Goal: Task Accomplishment & Management: Manage account settings

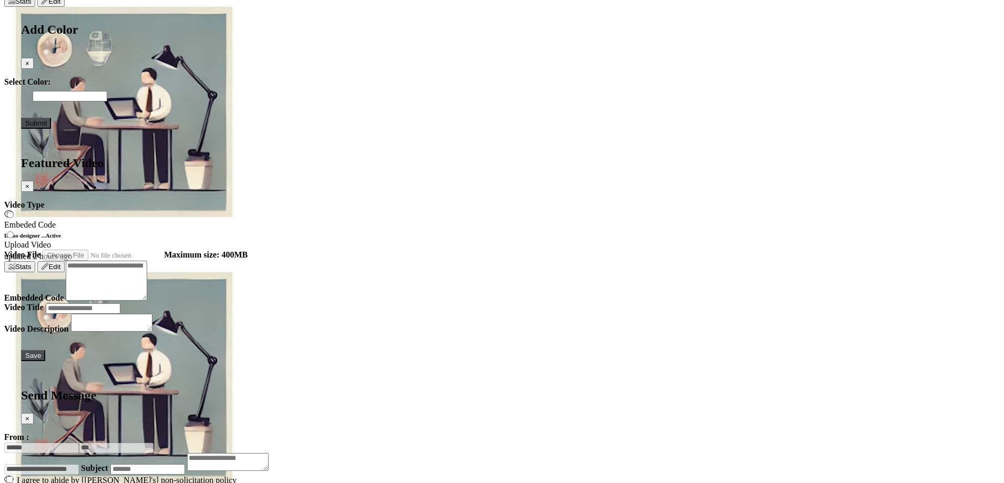
scroll to position [1881, 0]
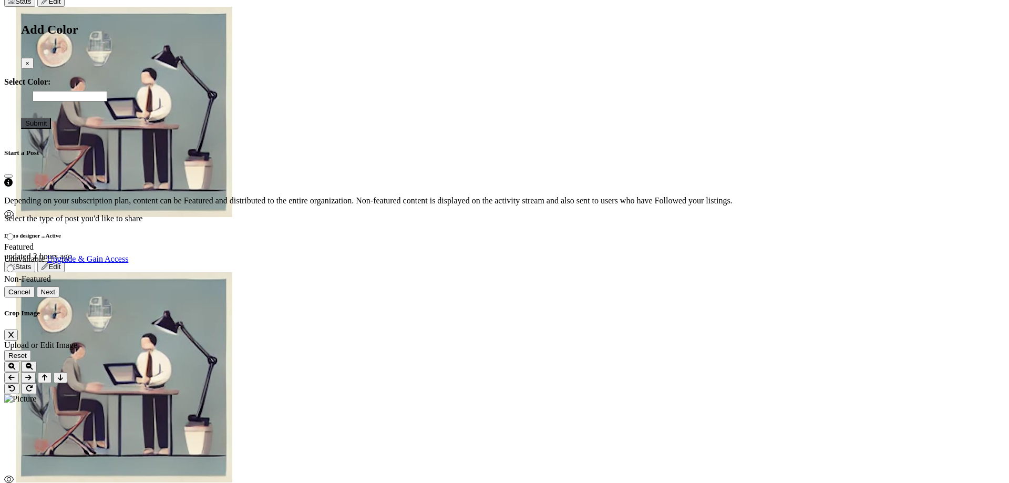
drag, startPoint x: 606, startPoint y: 328, endPoint x: 526, endPoint y: 330, distance: 80.0
click at [526, 298] on div "Cancel Next" at bounding box center [502, 292] width 996 height 11
click at [13, 175] on button "Close" at bounding box center [8, 176] width 8 height 3
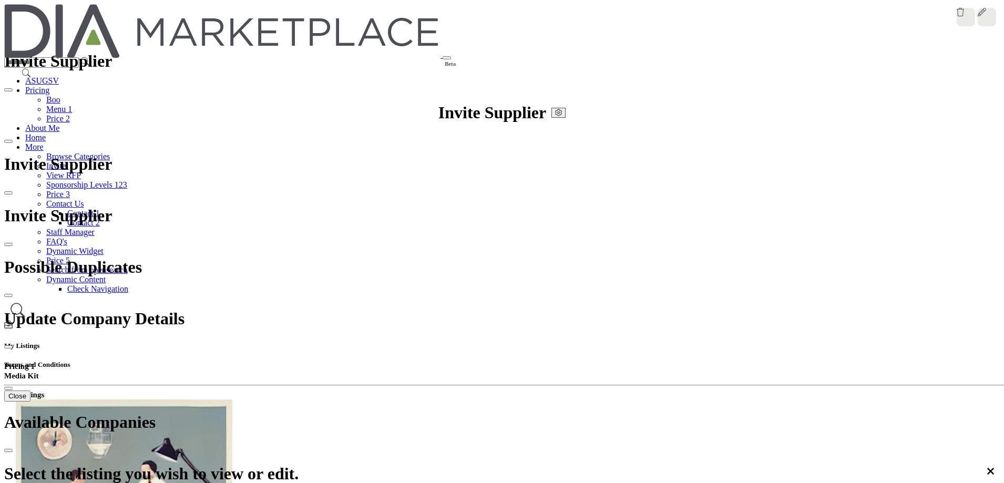
scroll to position [1936, 0]
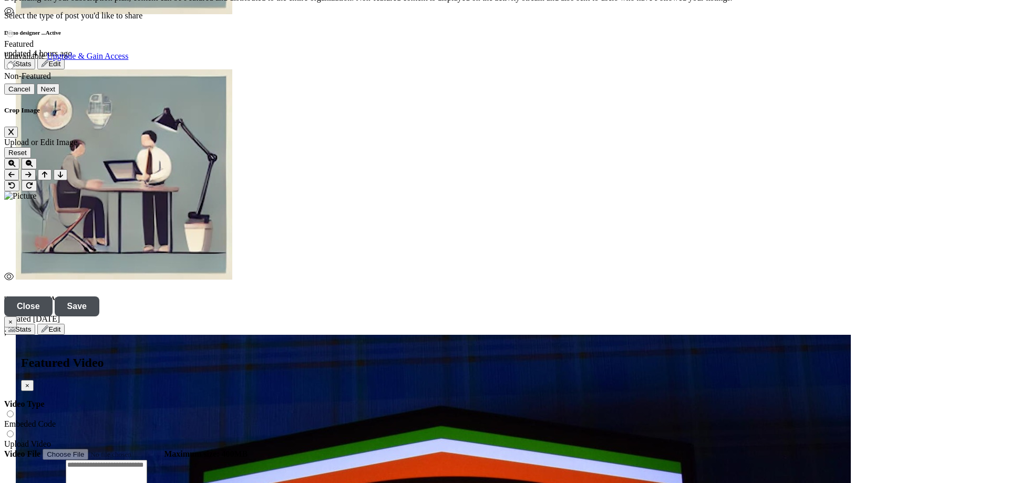
click at [393, 49] on div "Featured" at bounding box center [502, 39] width 996 height 20
click at [390, 49] on div "Featured" at bounding box center [502, 39] width 996 height 20
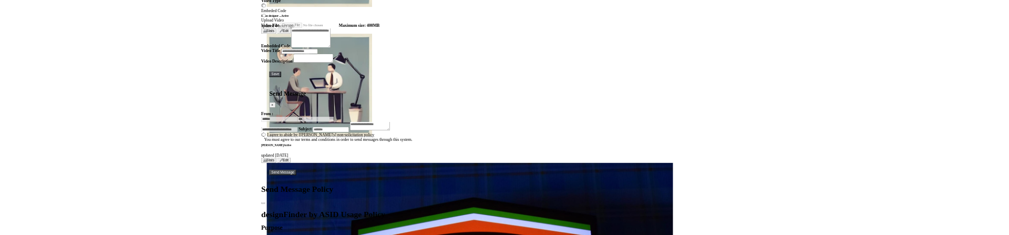
scroll to position [0, 0]
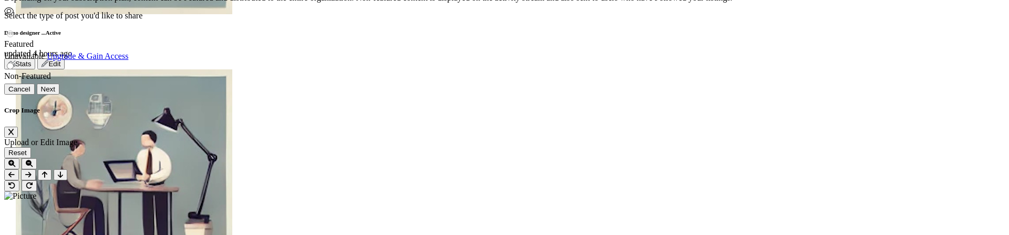
scroll to position [53, 0]
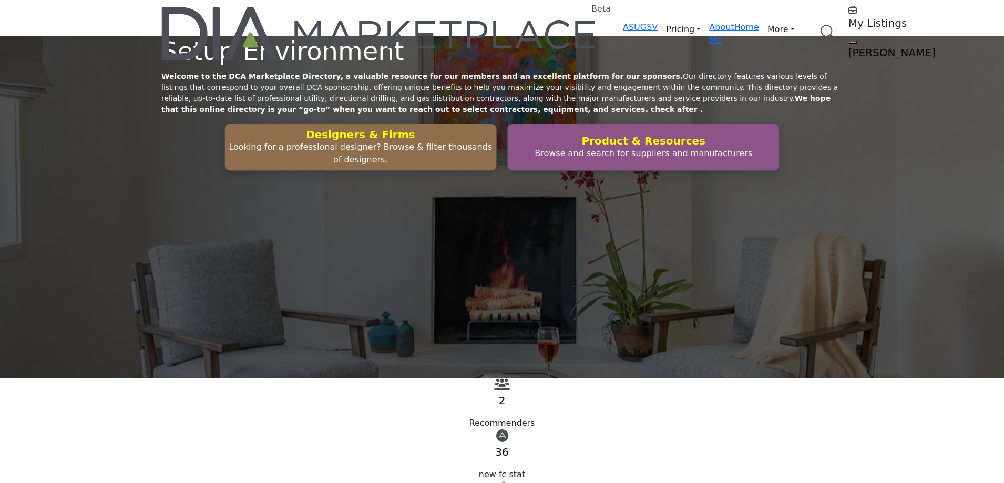
scroll to position [2576, 0]
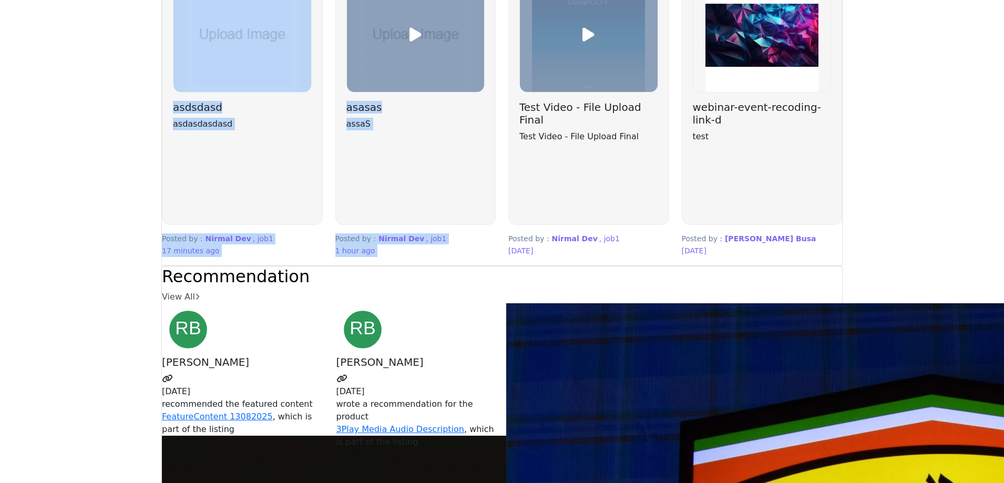
drag, startPoint x: 577, startPoint y: 197, endPoint x: 519, endPoint y: 105, distance: 109.1
click at [519, 105] on div "Featured View All" at bounding box center [501, 98] width 681 height 336
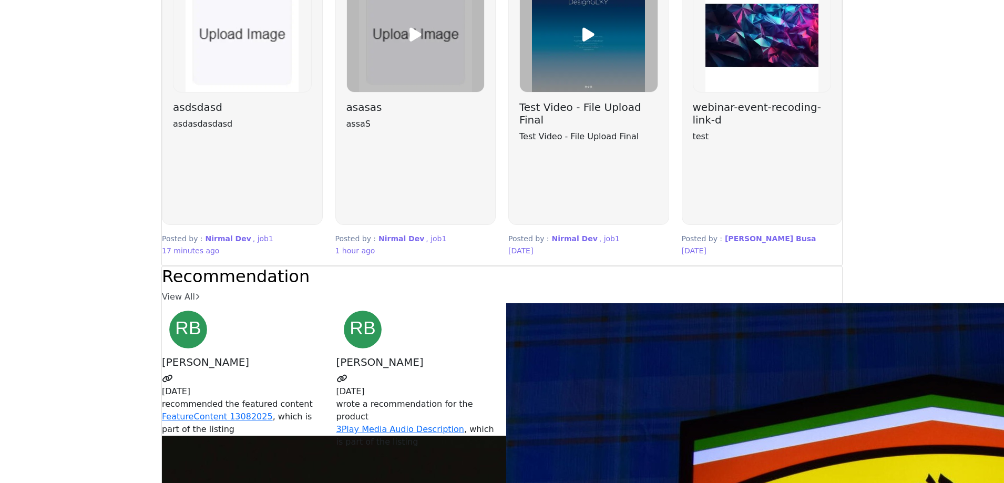
click at [706, 126] on h3 "webinar-event-recoding-link-d" at bounding box center [762, 113] width 139 height 25
click at [557, 126] on h3 "Test Video - File Upload Final" at bounding box center [588, 113] width 139 height 25
click at [528, 126] on h3 "Test Video - File Upload Final" at bounding box center [588, 113] width 139 height 25
click at [529, 126] on h3 "Test Video - File Upload Final" at bounding box center [588, 113] width 139 height 25
click at [526, 143] on div "Test Video - File Upload Final Test Video - File Upload Final" at bounding box center [588, 122] width 139 height 42
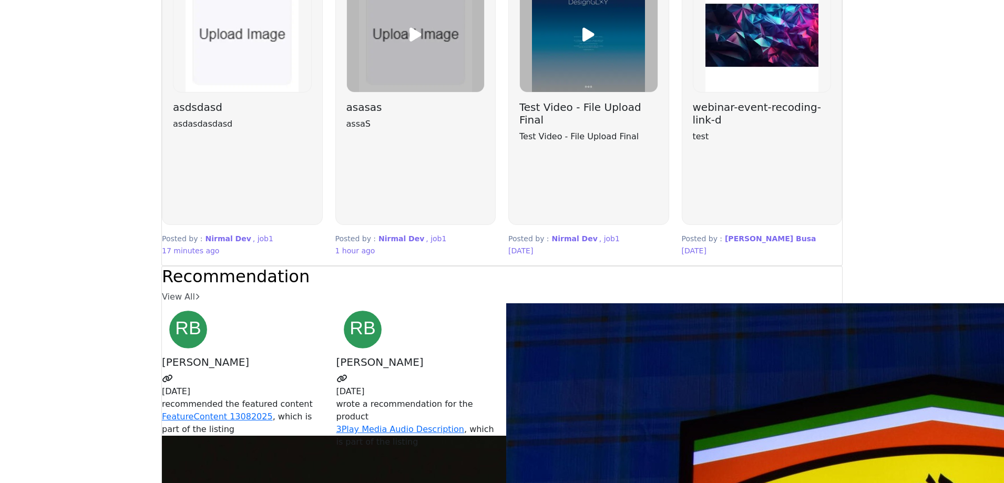
click at [533, 126] on h3 "Test Video - File Upload Final" at bounding box center [588, 113] width 139 height 25
click at [379, 114] on h3 "asasas" at bounding box center [415, 107] width 139 height 13
click at [229, 114] on h3 "asdsdasd" at bounding box center [242, 107] width 139 height 13
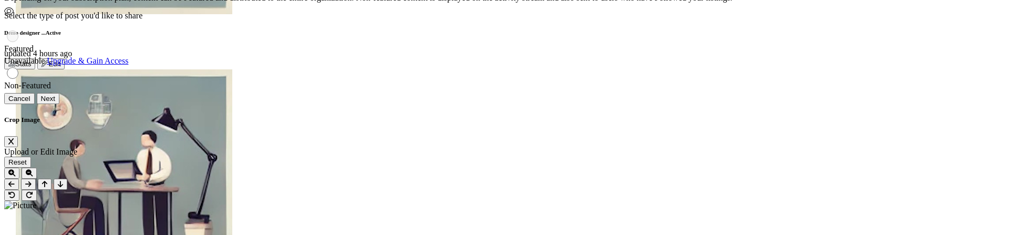
scroll to position [53, 0]
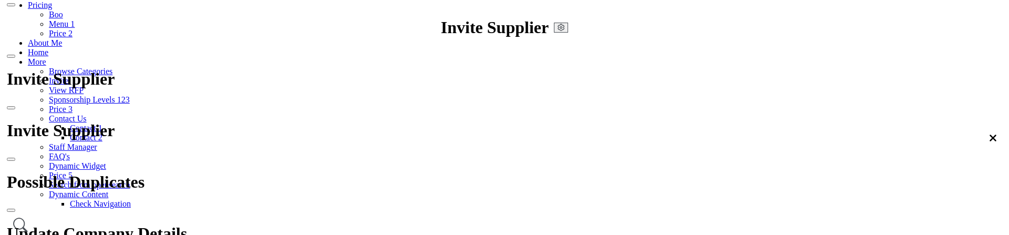
scroll to position [53, 0]
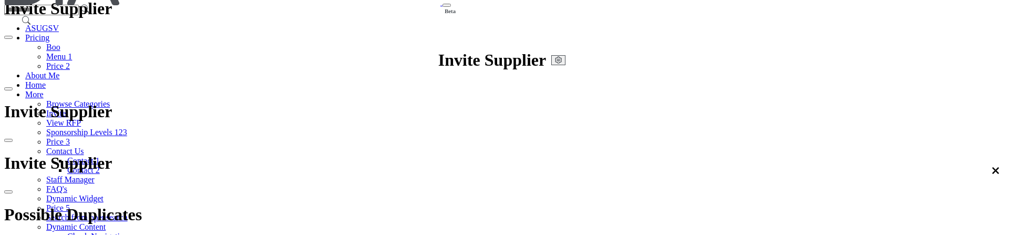
scroll to position [53, 0]
copy label "Non-Featured"
drag, startPoint x: 476, startPoint y: 181, endPoint x: 400, endPoint y: 181, distance: 76.8
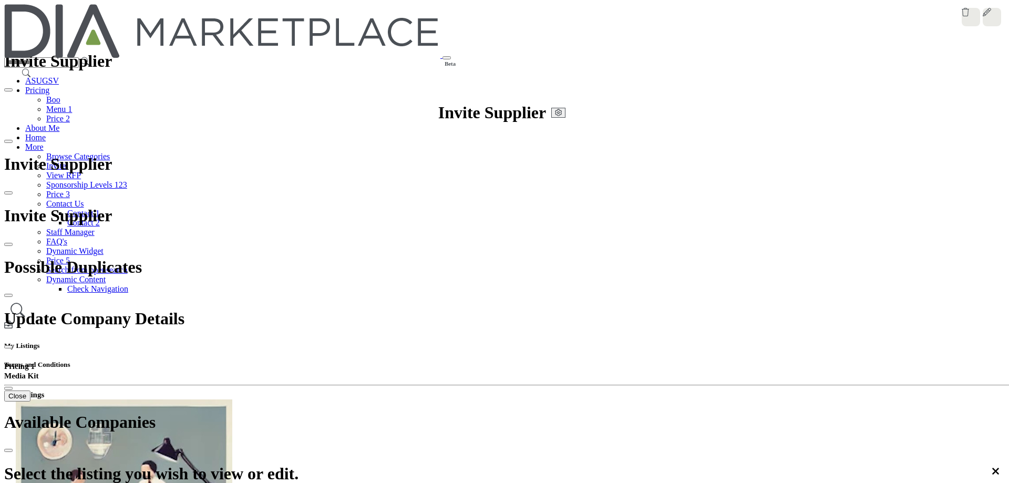
click at [993, 12] on icon at bounding box center [997, 8] width 8 height 8
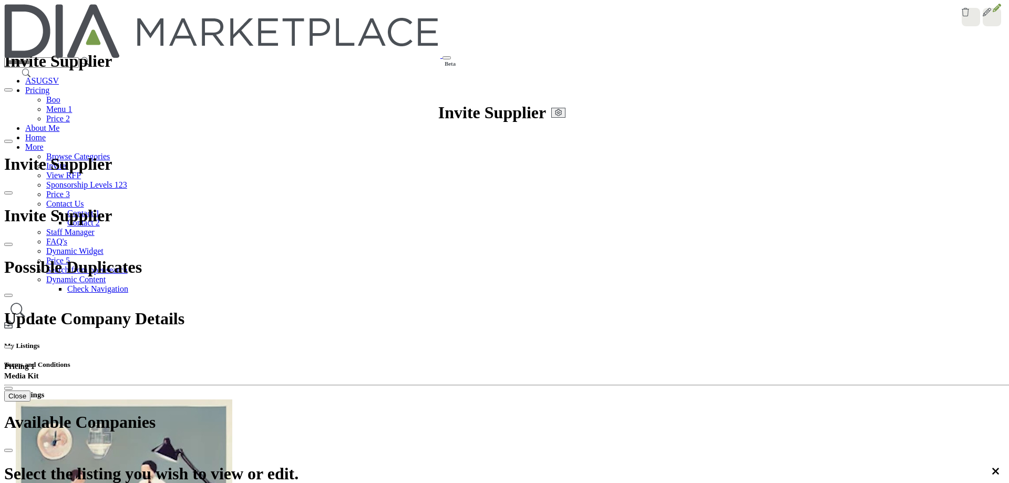
type input "**********"
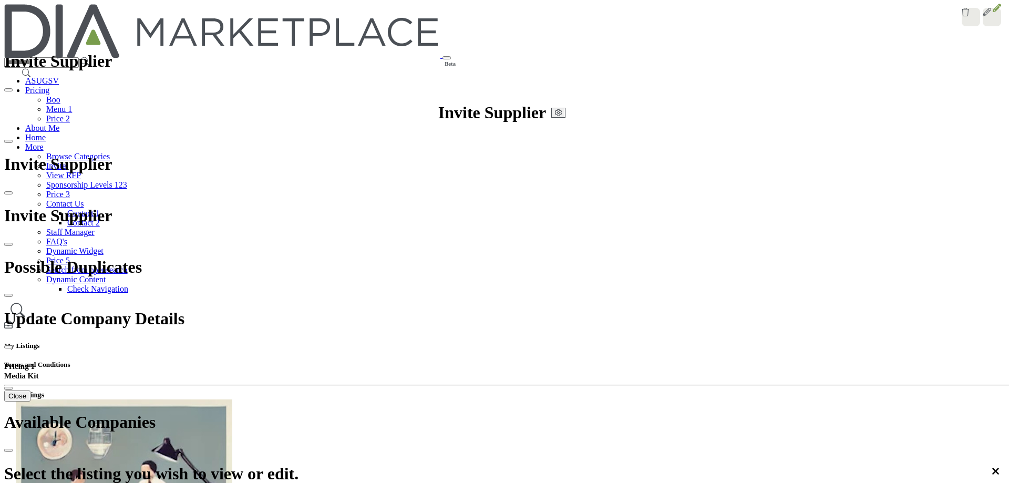
type input "**********"
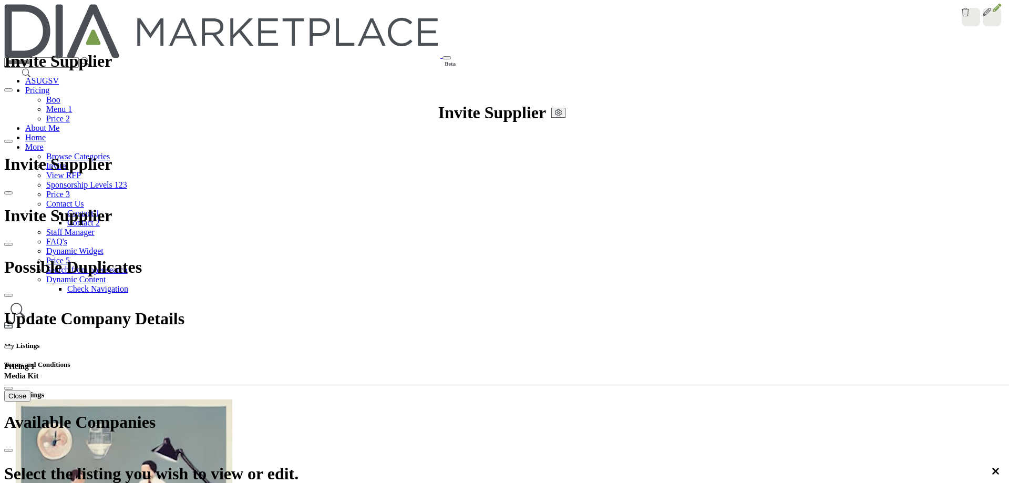
click at [993, 12] on icon at bounding box center [997, 8] width 8 height 8
type input "*********"
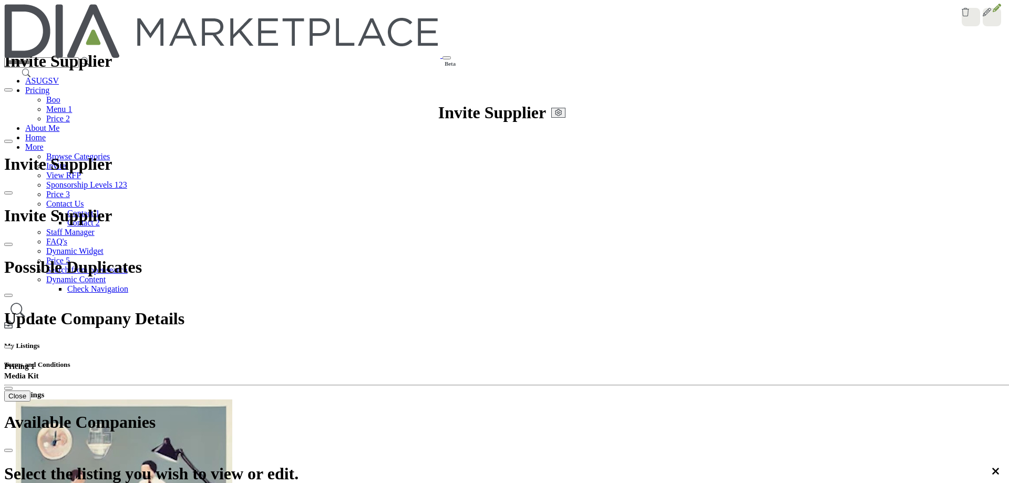
scroll to position [158, 0]
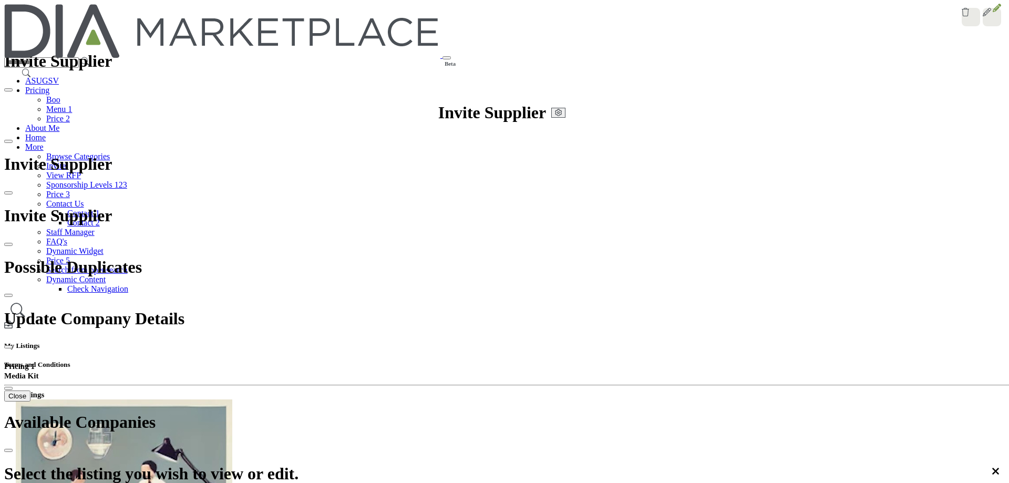
paste input "**********"
type input "**********"
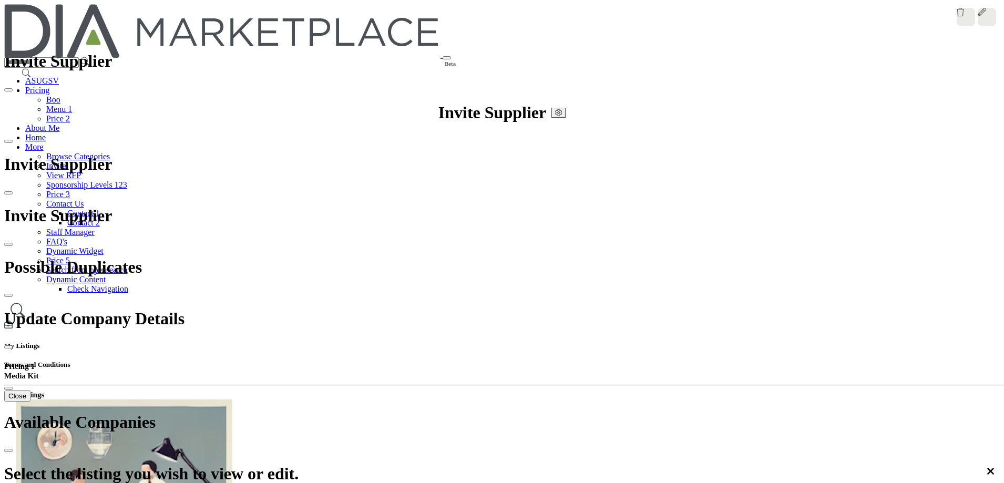
click at [993, 12] on icon at bounding box center [997, 8] width 8 height 8
type input "*****"
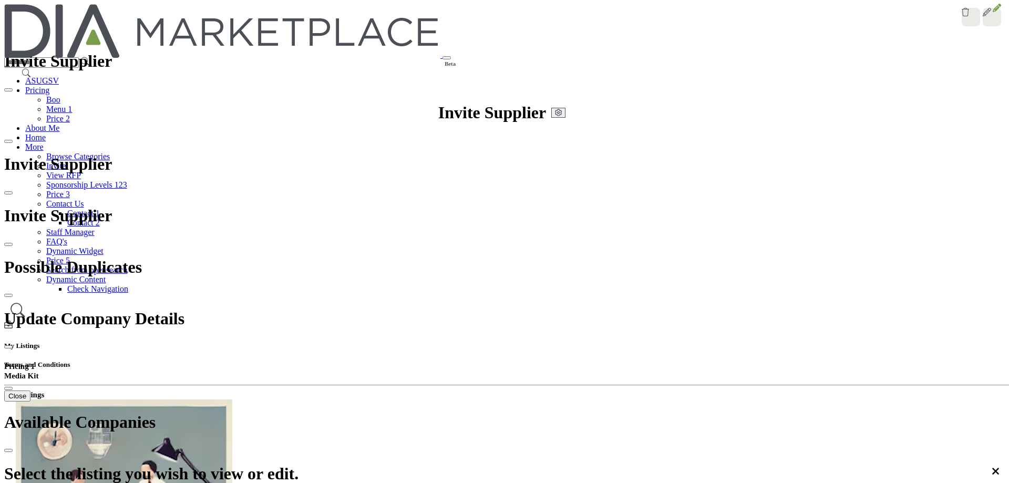
drag, startPoint x: 452, startPoint y: 112, endPoint x: 395, endPoint y: 222, distance: 124.2
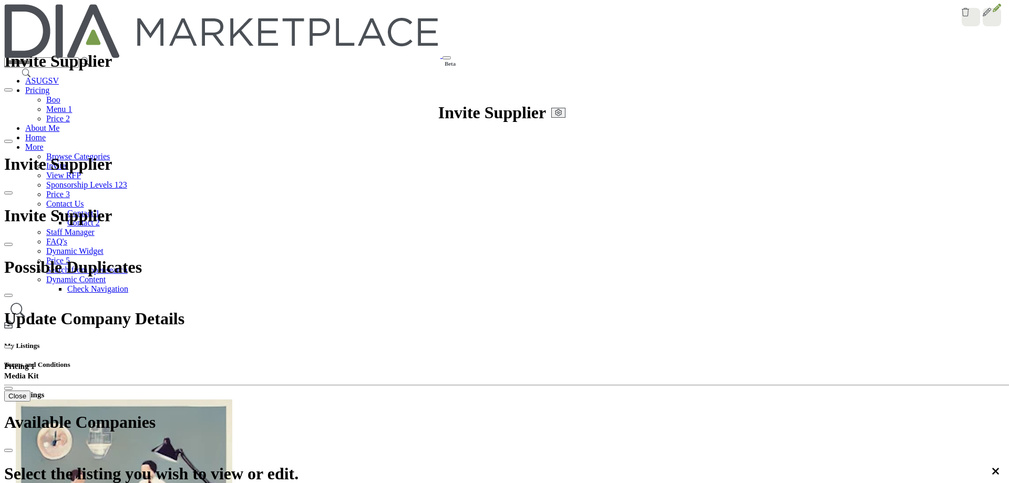
paste input "**********"
type input "**********"
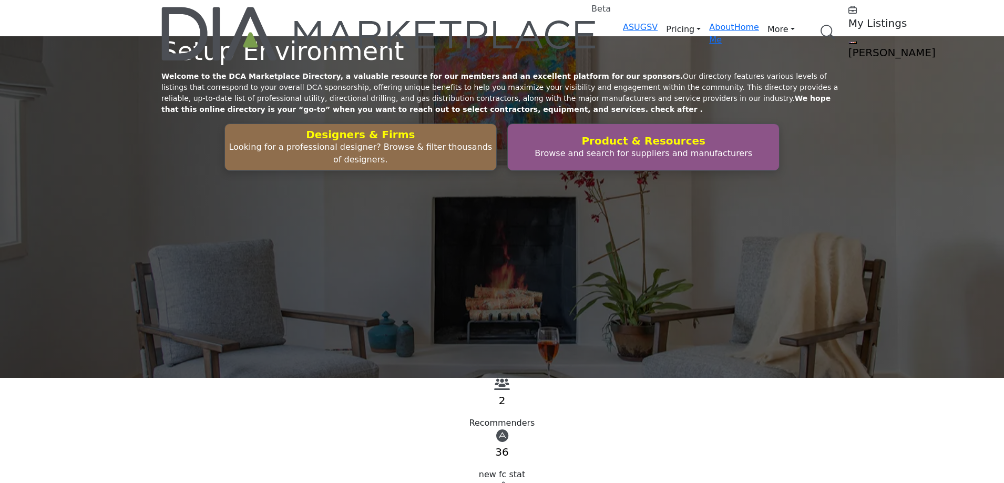
scroll to position [1840, 0]
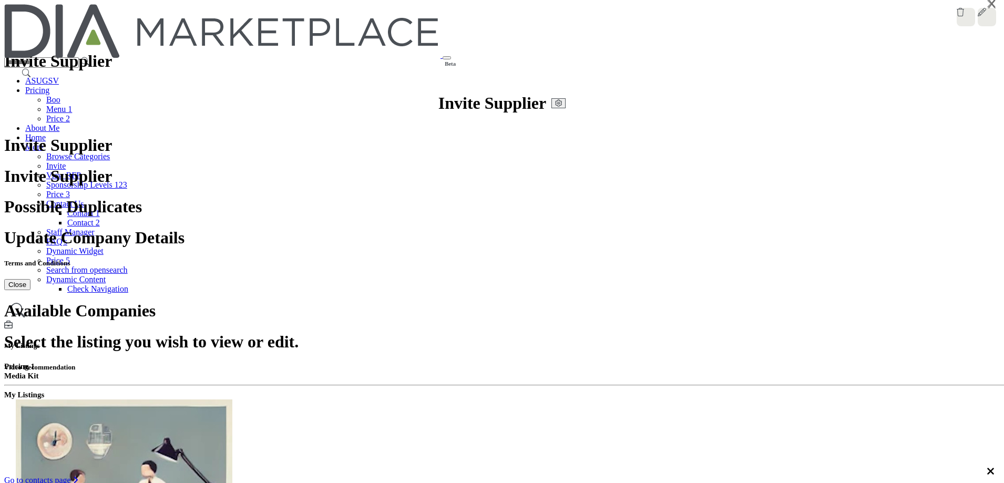
click at [0, 0] on div at bounding box center [0, 0] width 0 height 0
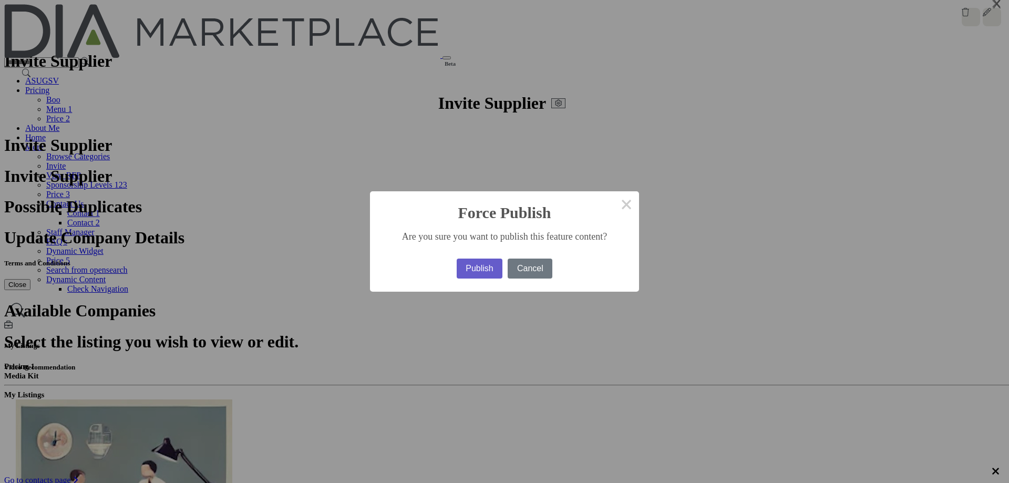
click at [465, 265] on button "Publish" at bounding box center [480, 269] width 46 height 20
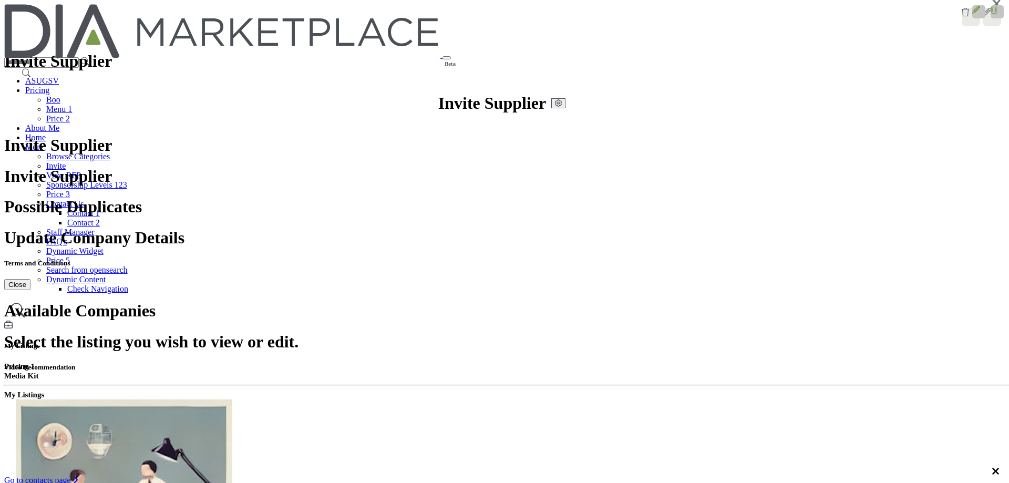
drag, startPoint x: 445, startPoint y: 284, endPoint x: 484, endPoint y: 282, distance: 39.0
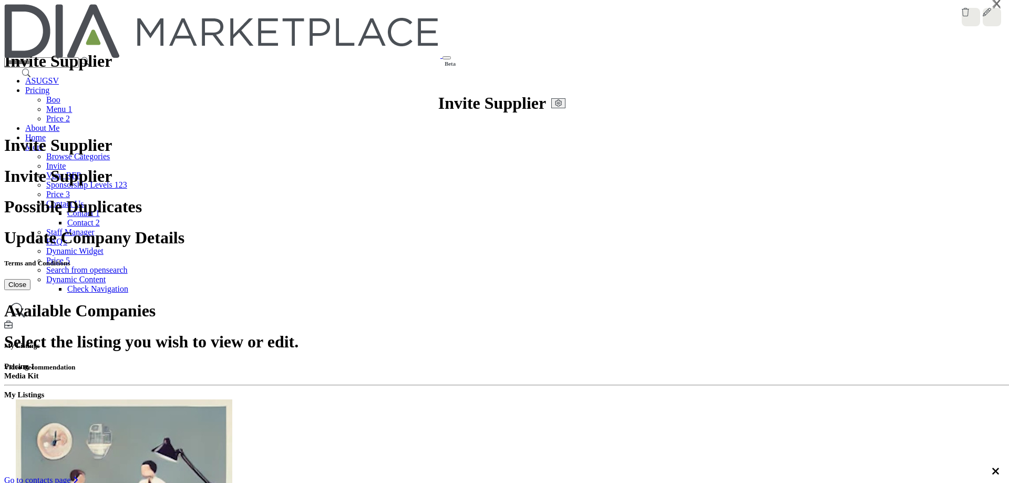
click at [993, 12] on icon at bounding box center [997, 8] width 8 height 8
type input "*********"
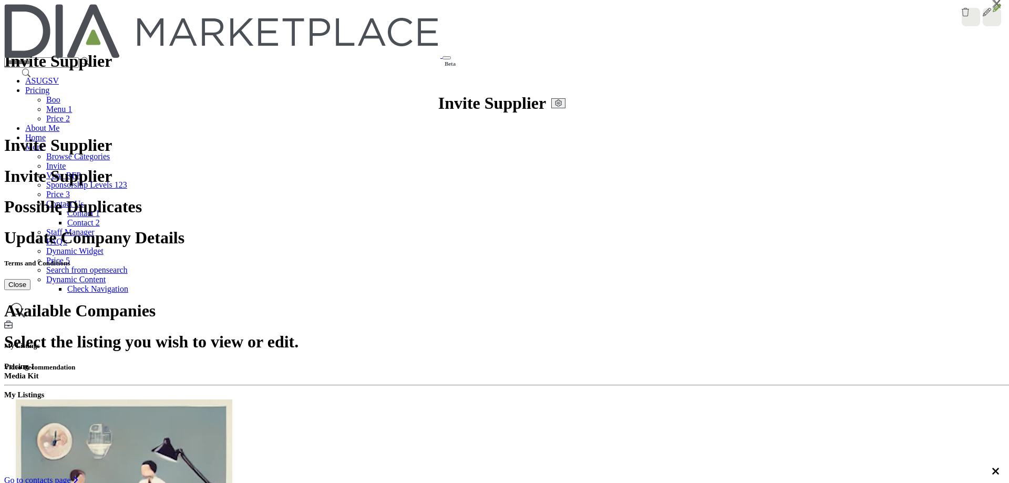
paste input "**********"
drag, startPoint x: 408, startPoint y: 406, endPoint x: 324, endPoint y: 403, distance: 84.2
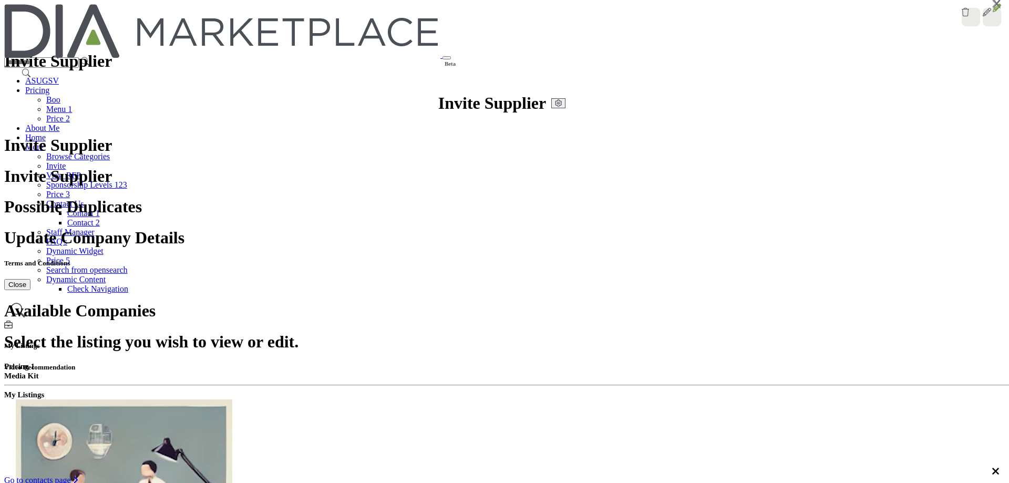
type input "**********"
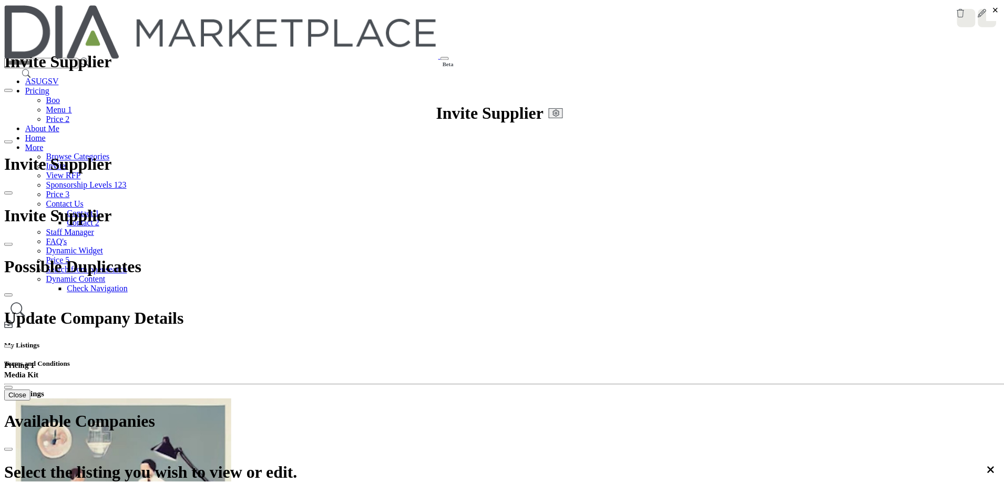
scroll to position [0, 0]
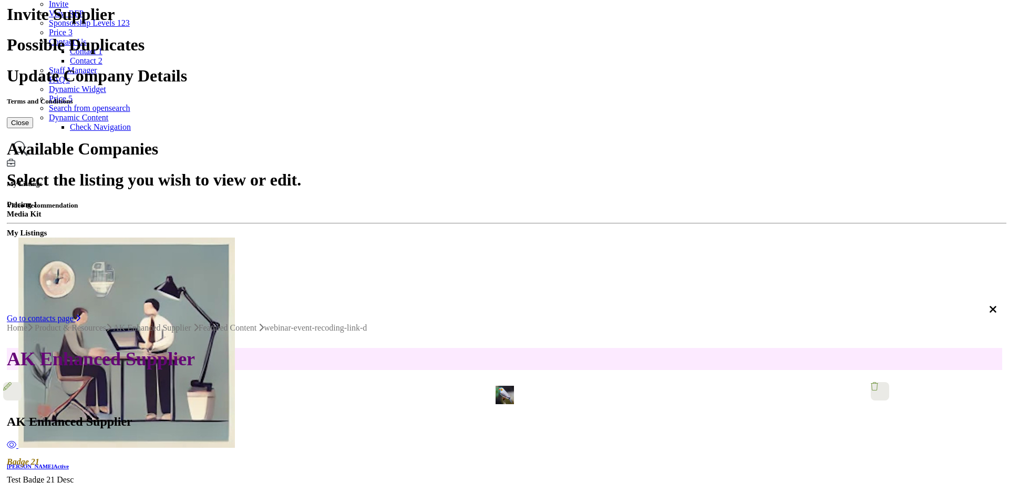
scroll to position [105, 0]
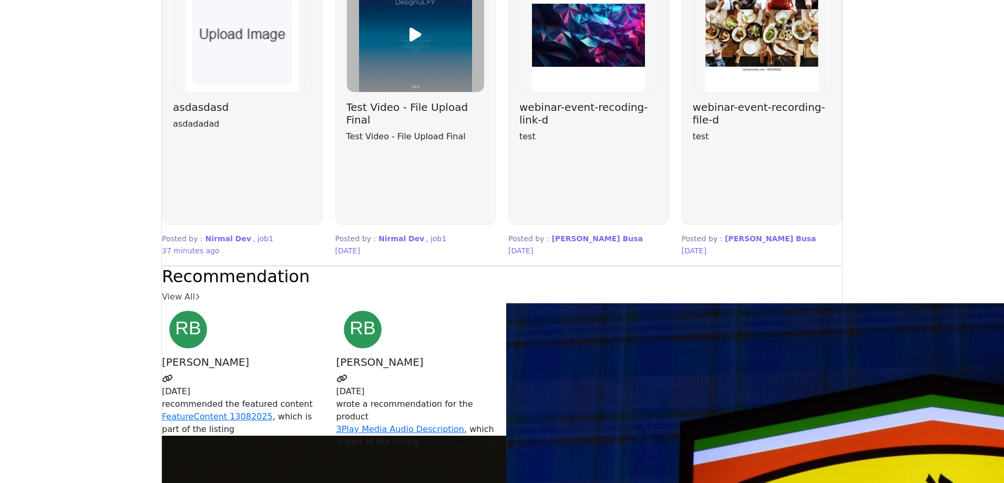
scroll to position [2576, 0]
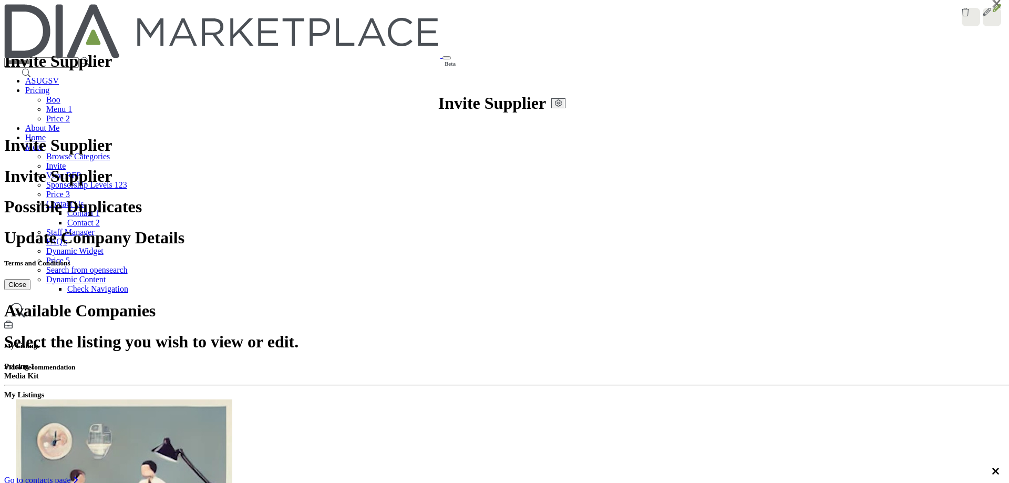
click at [993, 12] on icon at bounding box center [997, 8] width 8 height 8
drag, startPoint x: 389, startPoint y: 100, endPoint x: 273, endPoint y: 100, distance: 115.1
type input "**********"
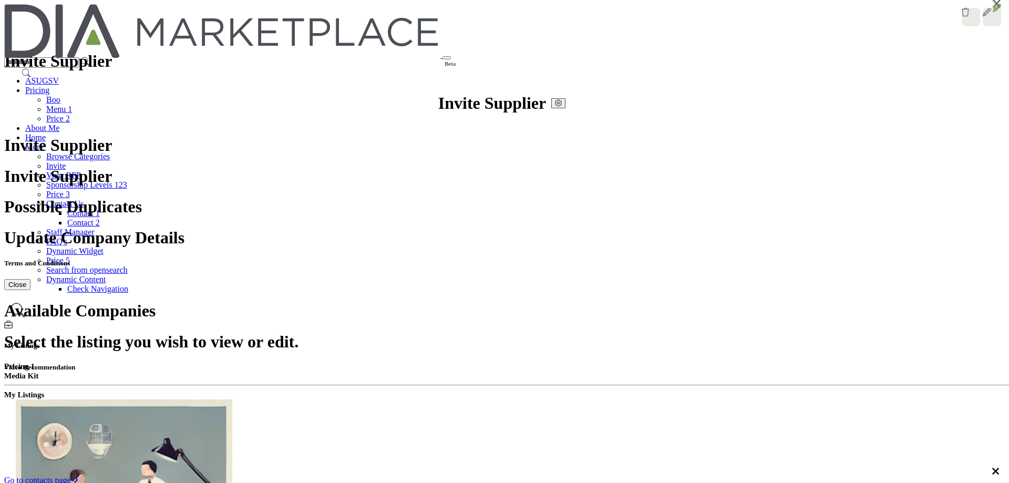
scroll to position [156, 0]
type input "**********"
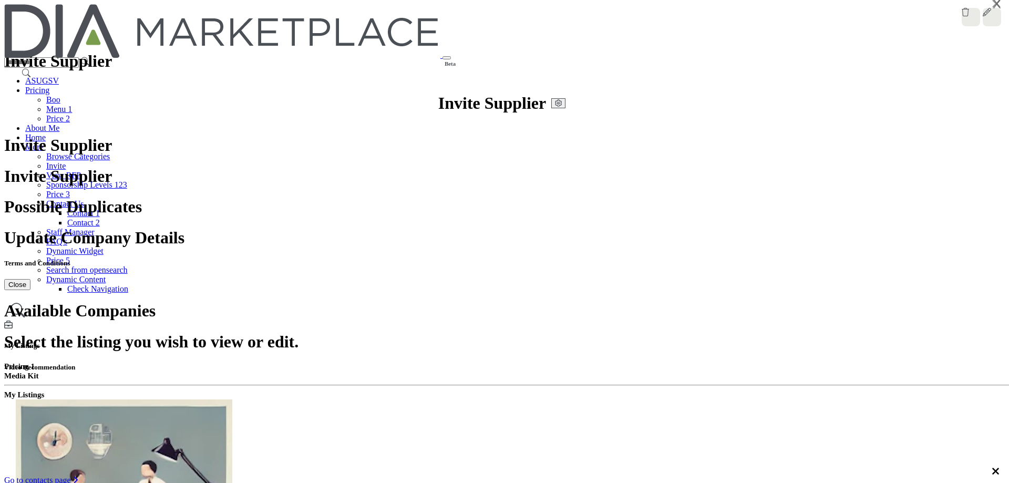
drag, startPoint x: 397, startPoint y: 353, endPoint x: 506, endPoint y: 344, distance: 108.7
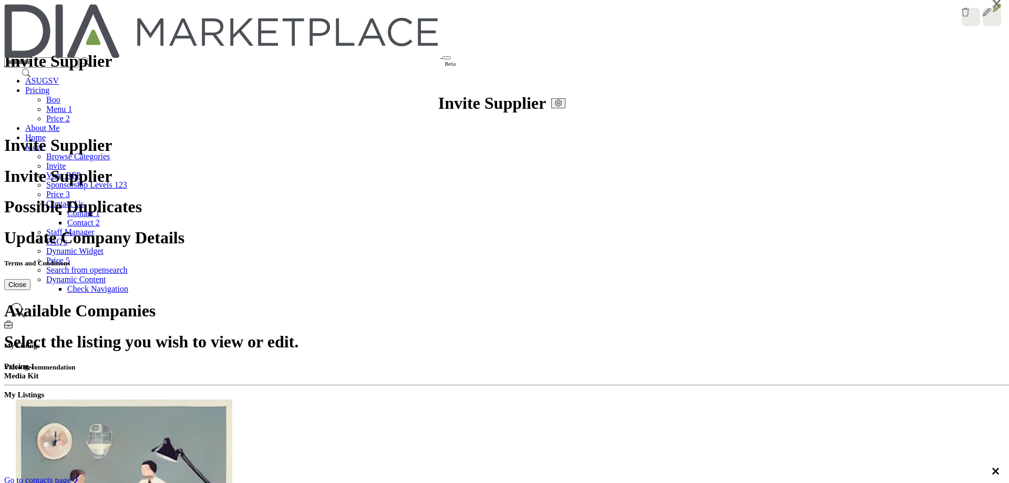
click at [993, 12] on icon at bounding box center [997, 8] width 8 height 8
type input "*********"
drag, startPoint x: 362, startPoint y: 252, endPoint x: 360, endPoint y: 270, distance: 17.5
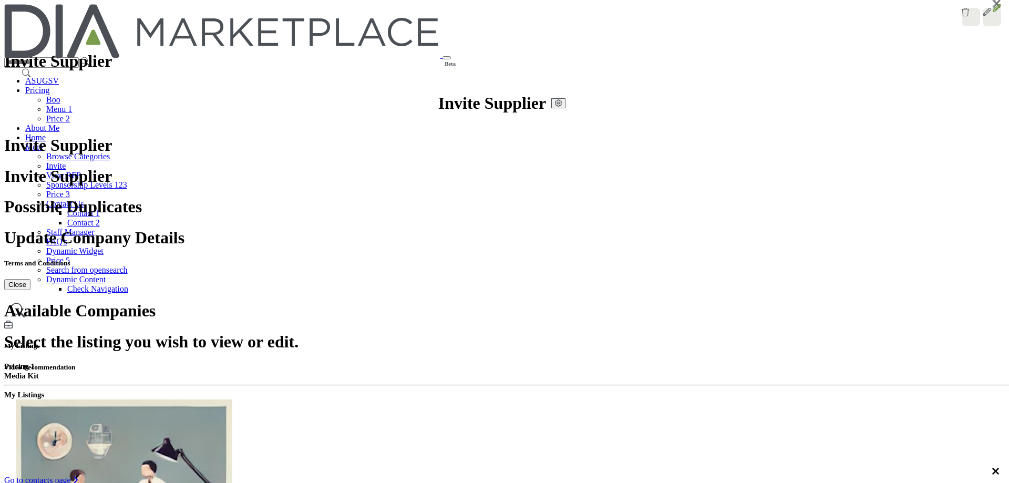
type input "**********"
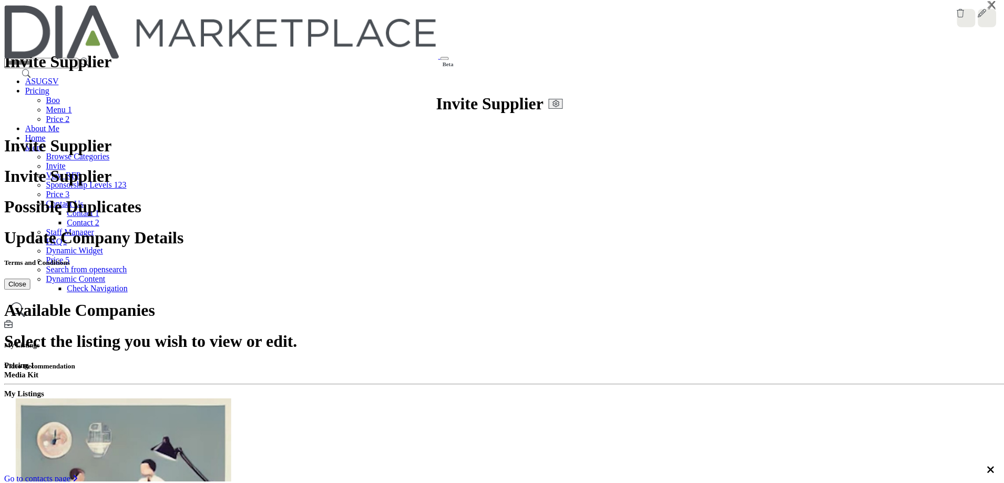
scroll to position [1887, 0]
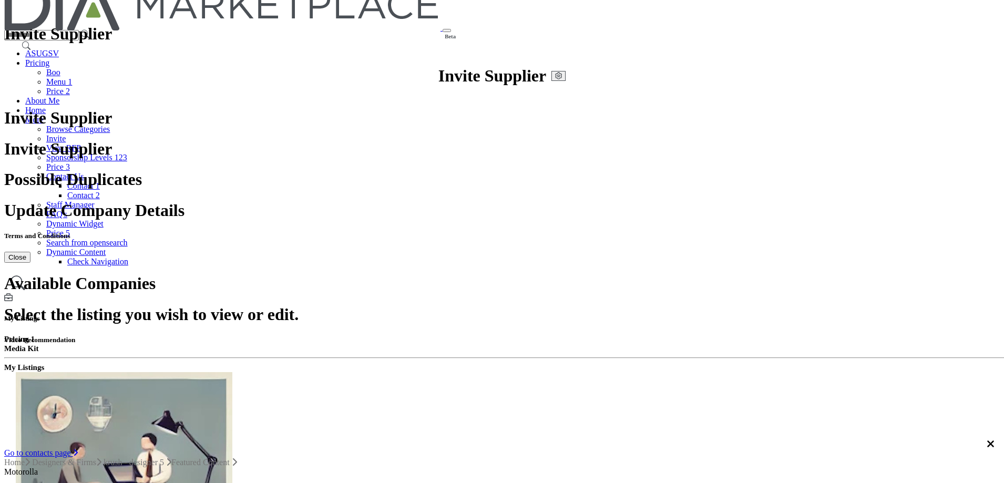
scroll to position [53, 0]
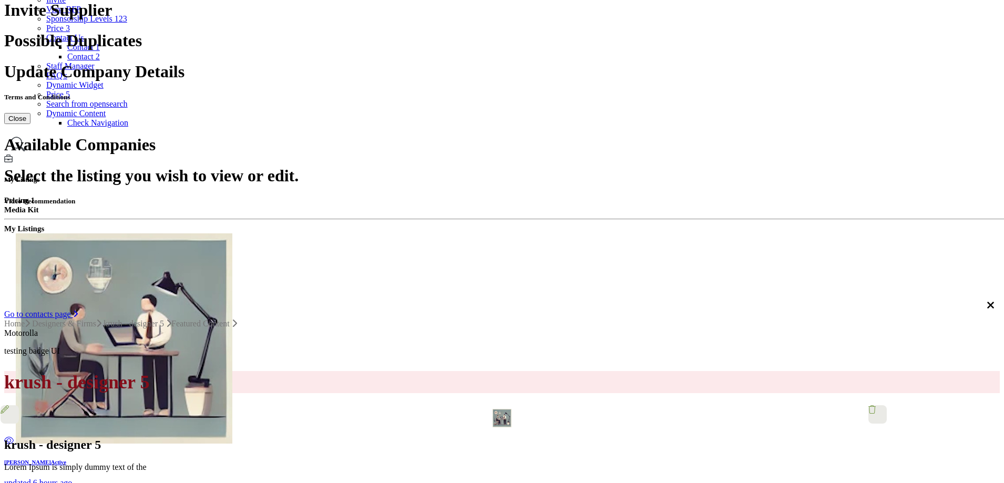
scroll to position [117, 0]
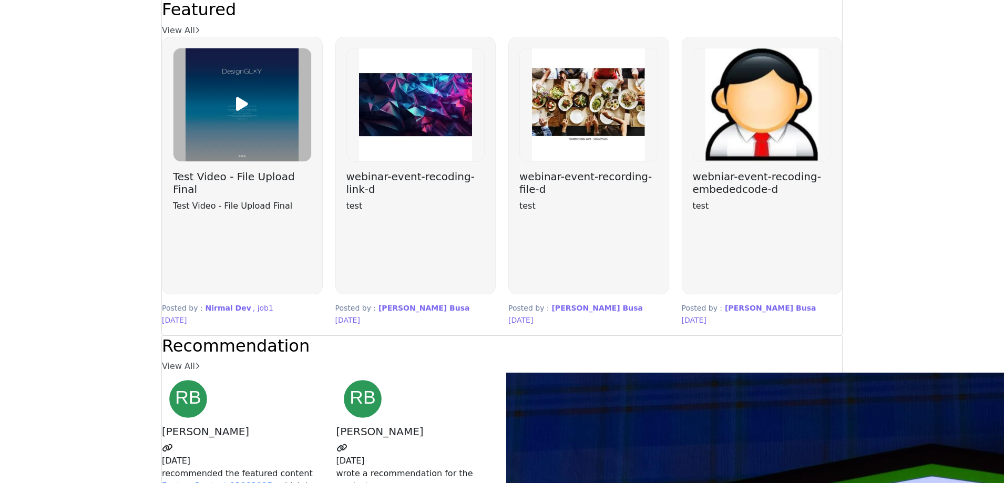
scroll to position [2681, 0]
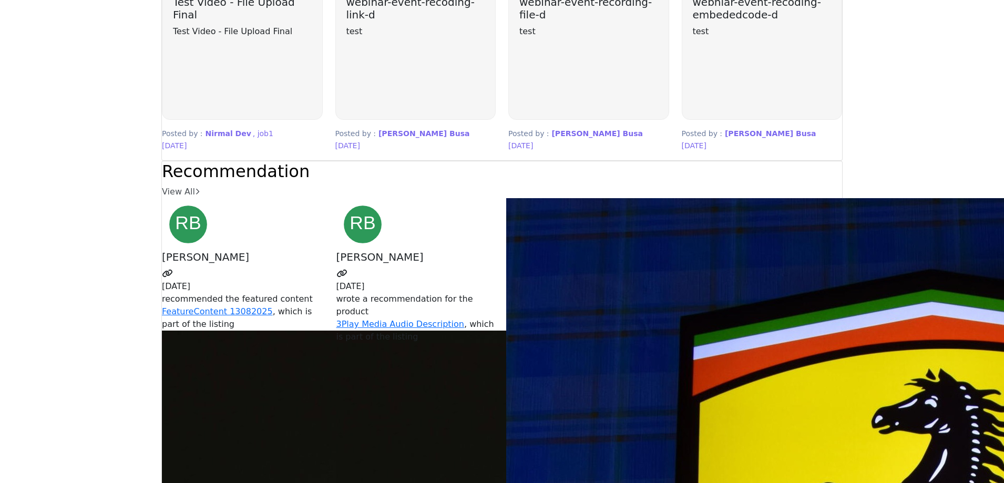
click at [264, 21] on h3 "Test Video - File Upload Final" at bounding box center [242, 8] width 139 height 25
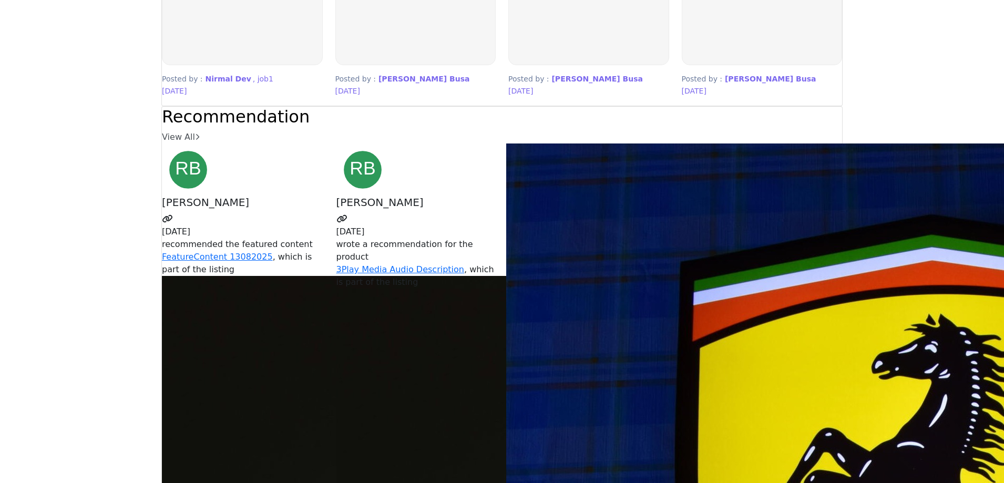
scroll to position [2576, 0]
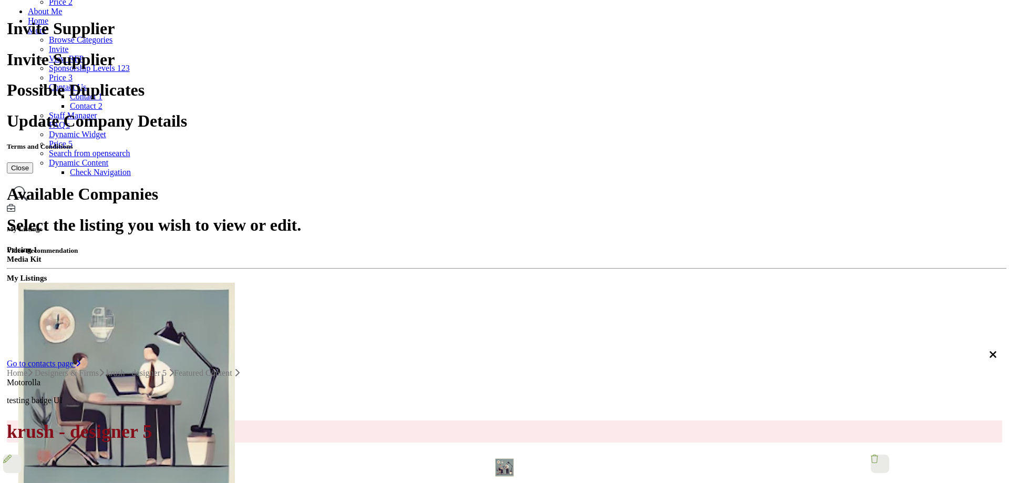
scroll to position [117, 0]
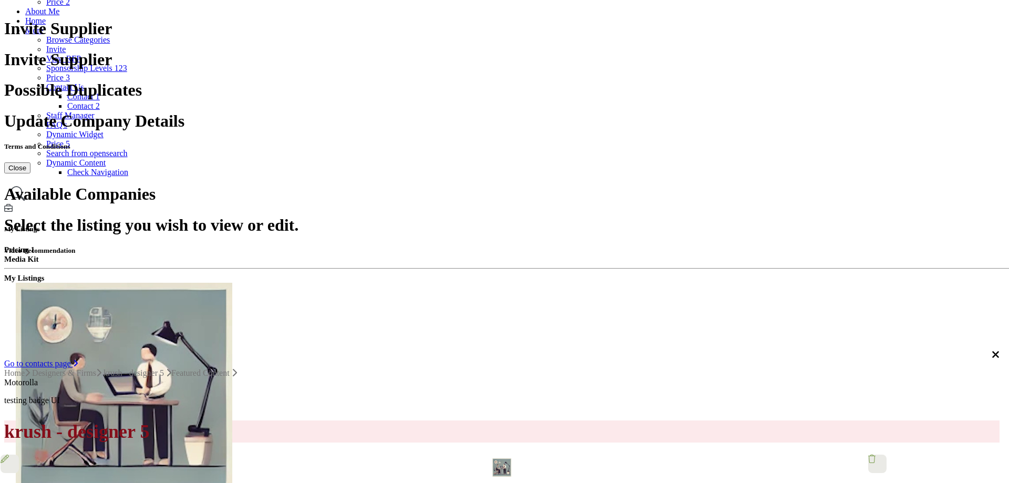
type input "*****"
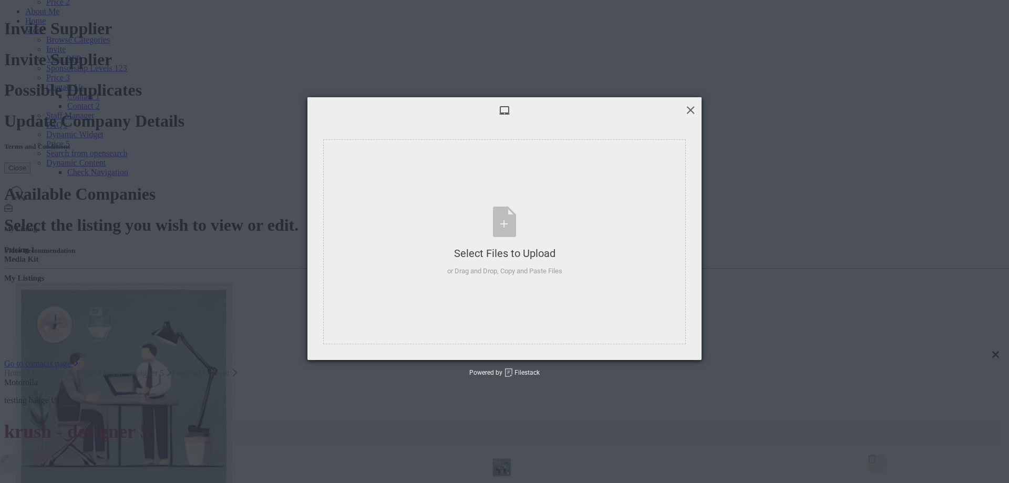
click at [692, 116] on span at bounding box center [691, 110] width 12 height 12
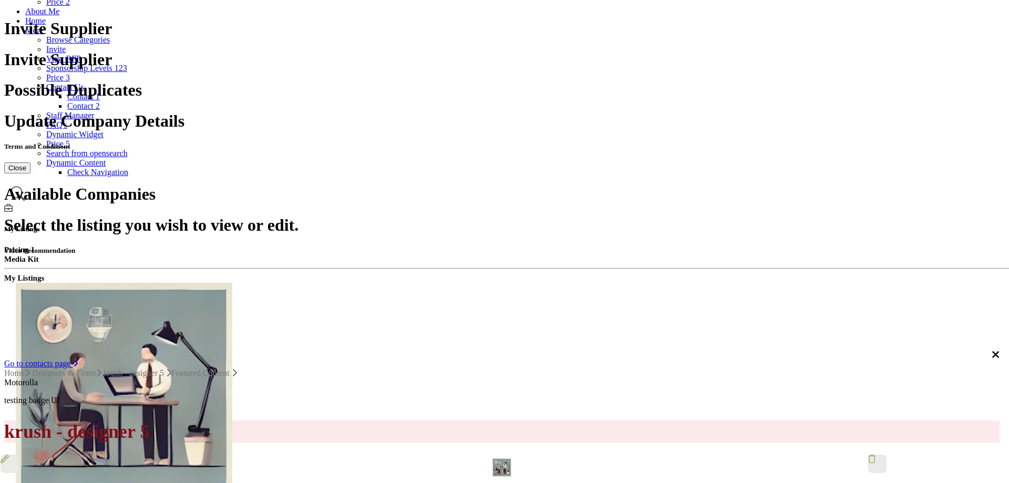
scroll to position [156, 0]
type input "**********"
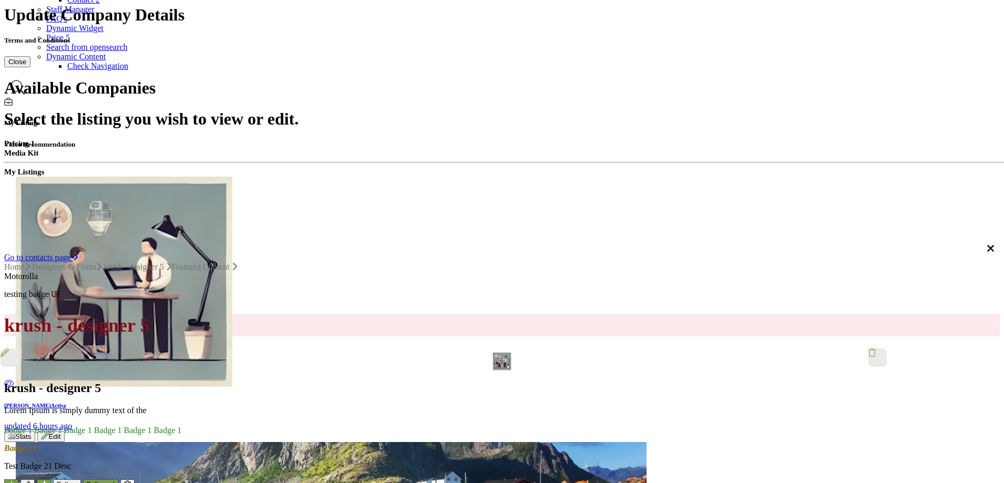
scroll to position [108, 0]
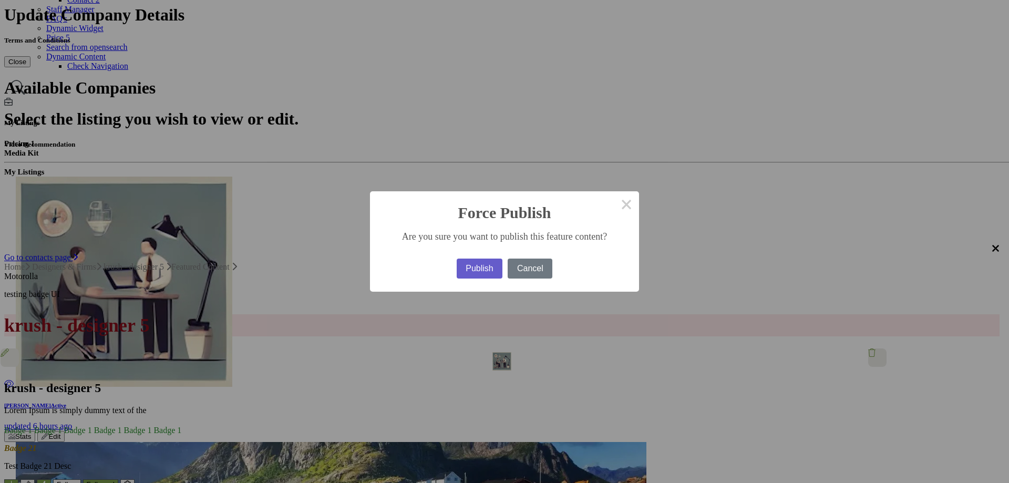
click at [463, 260] on button "Publish" at bounding box center [480, 269] width 46 height 20
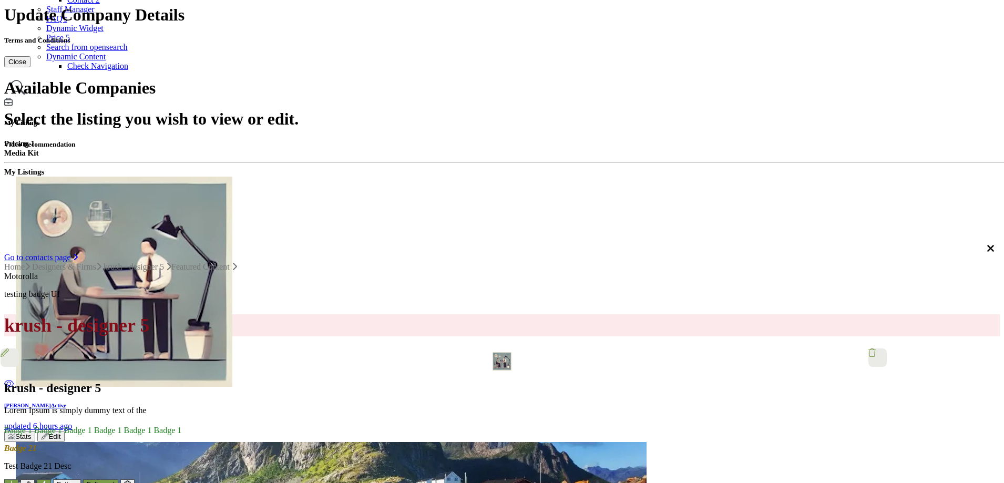
scroll to position [0, 0]
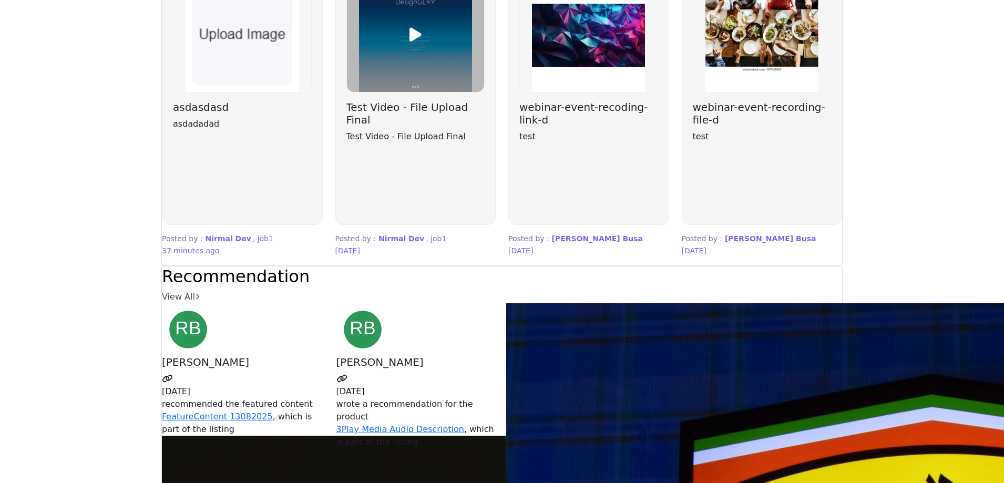
scroll to position [2576, 0]
drag, startPoint x: 425, startPoint y: 195, endPoint x: 869, endPoint y: 86, distance: 456.5
click at [870, 83] on section "Featured Content Activity Featured View All" at bounding box center [502, 88] width 1004 height 356
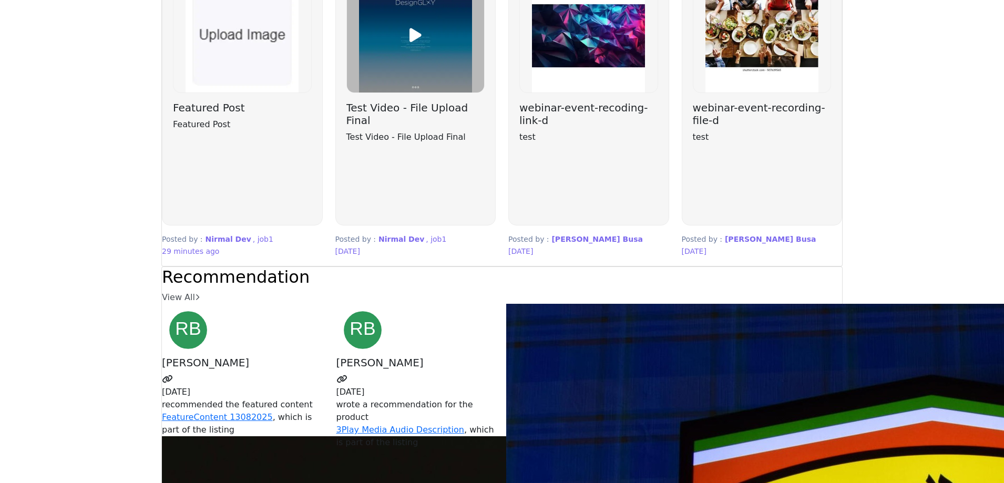
scroll to position [2576, 0]
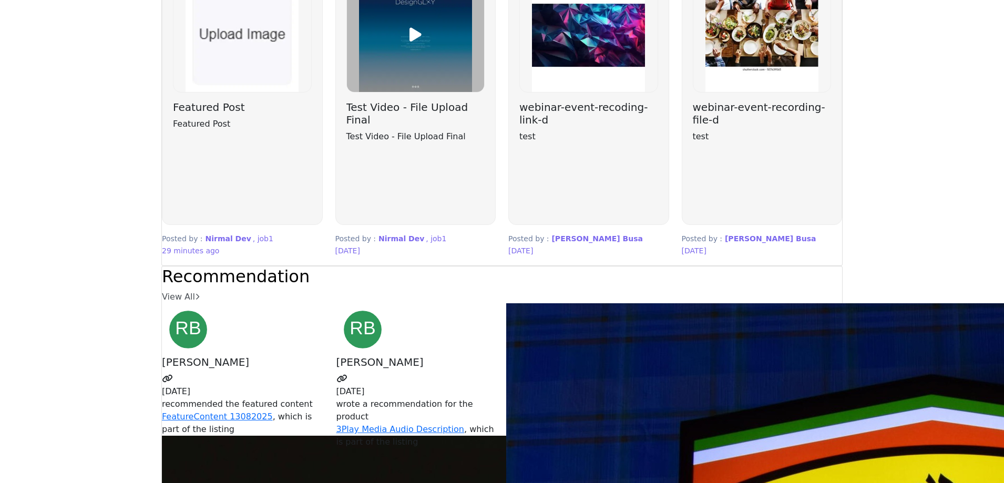
click at [422, 43] on icon at bounding box center [416, 35] width 12 height 16
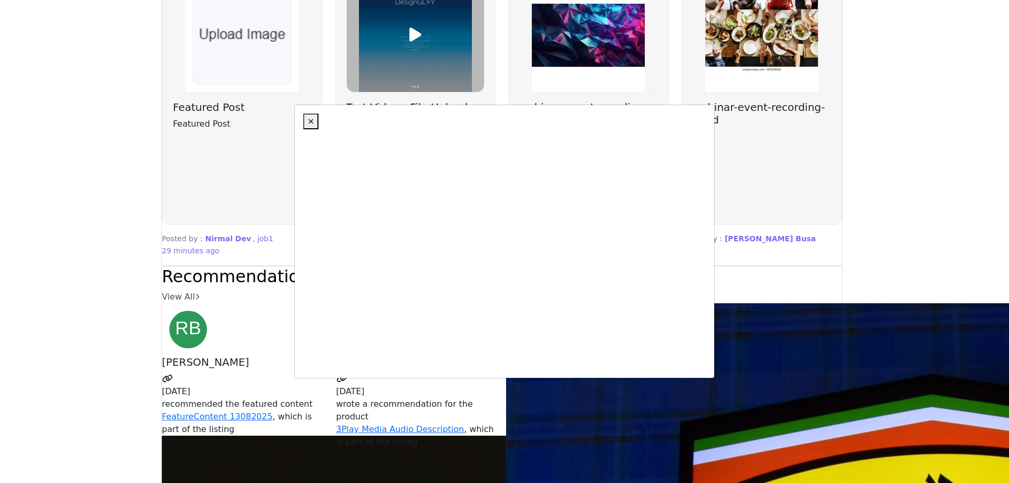
click at [706, 125] on div "×" at bounding box center [504, 122] width 403 height 16
click at [314, 125] on span "×" at bounding box center [311, 121] width 7 height 10
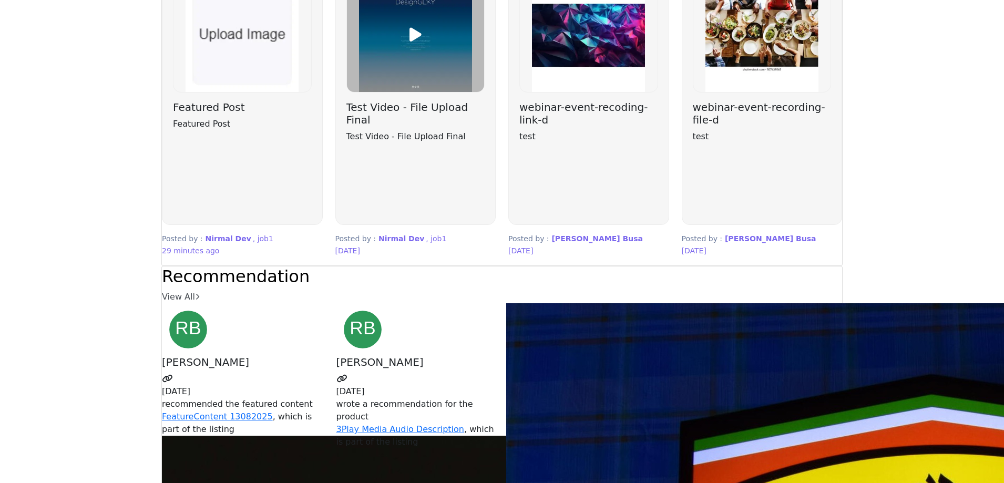
click at [421, 126] on h3 "Test Video - File Upload Final" at bounding box center [415, 113] width 139 height 25
click at [393, 126] on h3 "Test Video - File Upload Final" at bounding box center [415, 113] width 139 height 25
click at [544, 126] on h3 "webinar-event-recoding-link-d" at bounding box center [588, 113] width 139 height 25
click at [599, 92] on img at bounding box center [589, 35] width 138 height 113
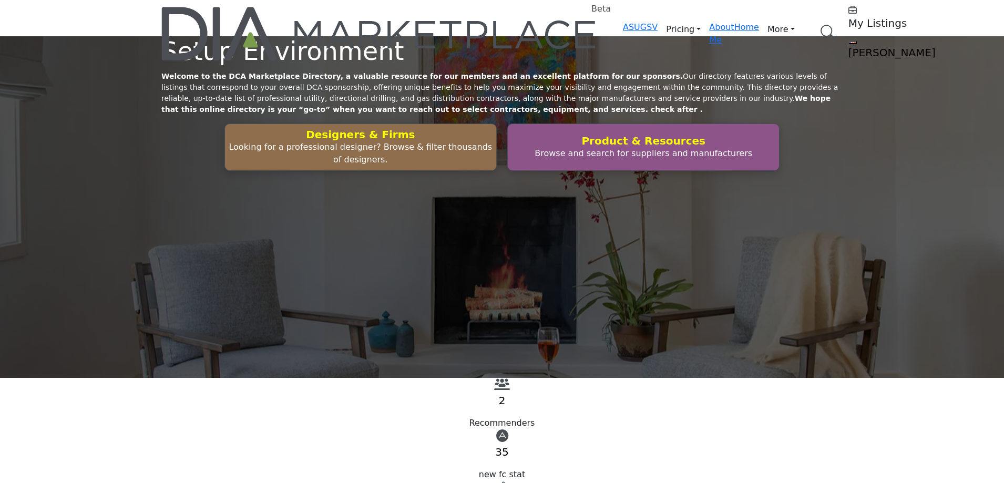
scroll to position [2695, 0]
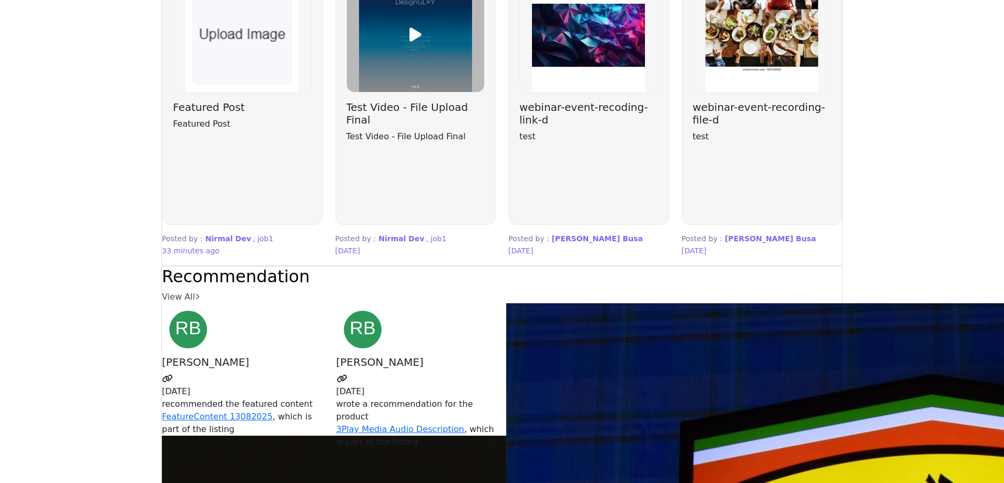
click at [422, 43] on icon at bounding box center [416, 35] width 12 height 16
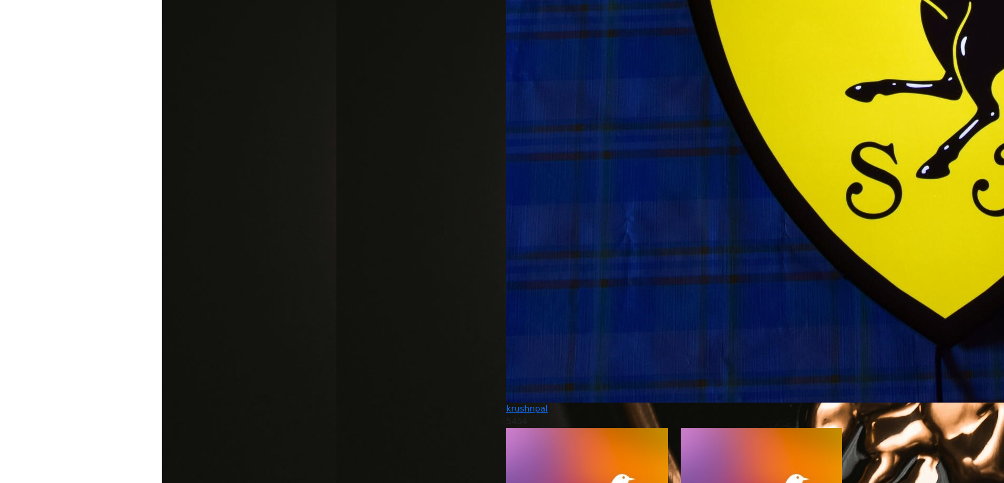
scroll to position [3641, 0]
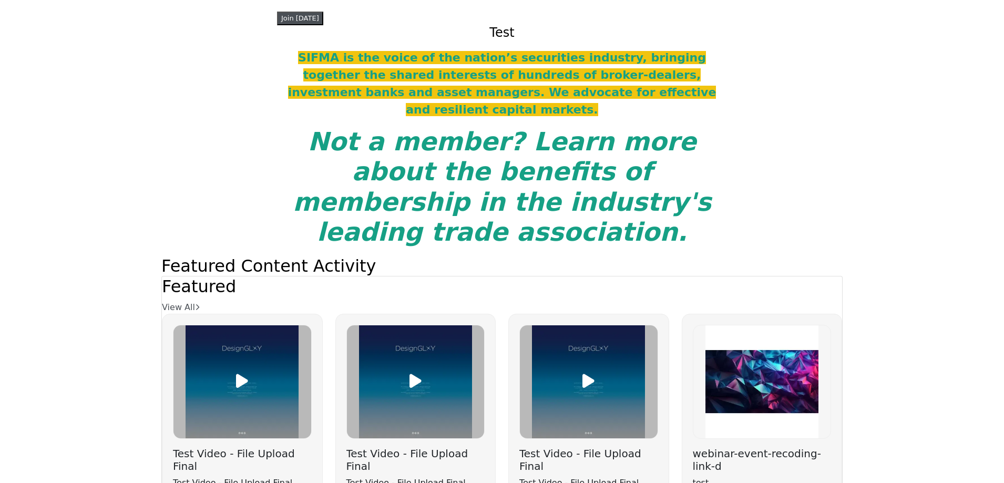
scroll to position [2524, 0]
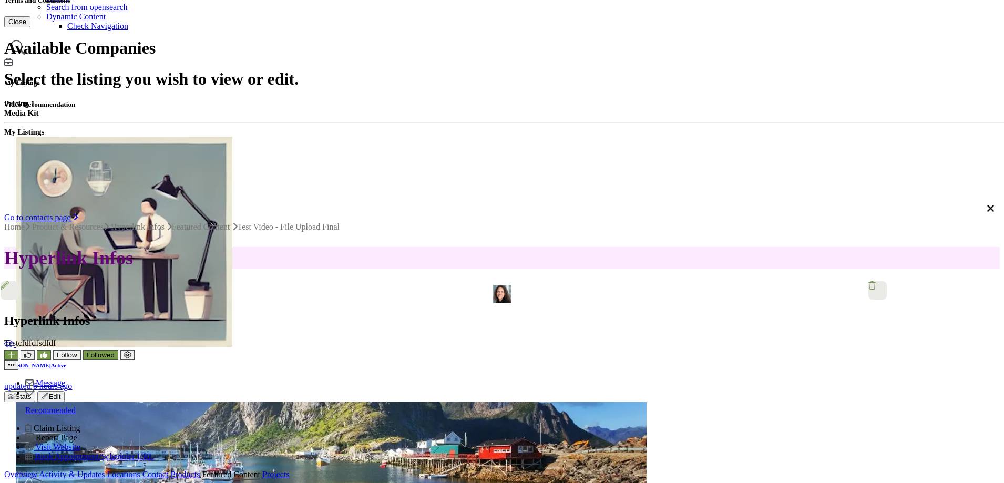
scroll to position [263, 0]
click at [260, 470] on link "Featured Content" at bounding box center [231, 475] width 58 height 10
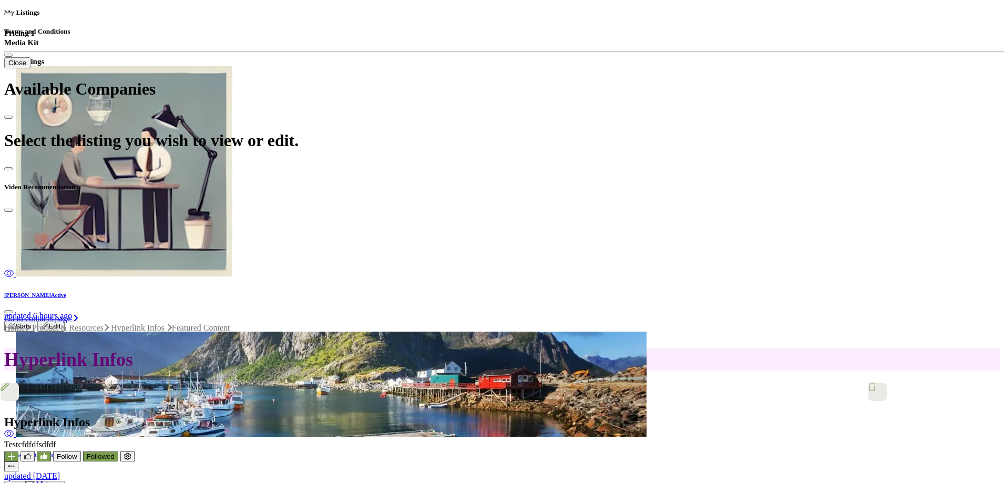
scroll to position [421, 0]
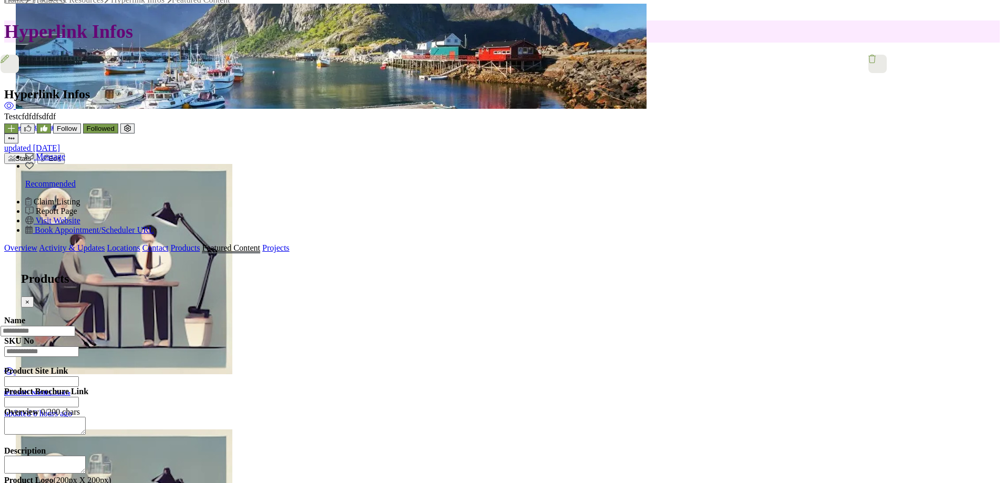
scroll to position [672, 0]
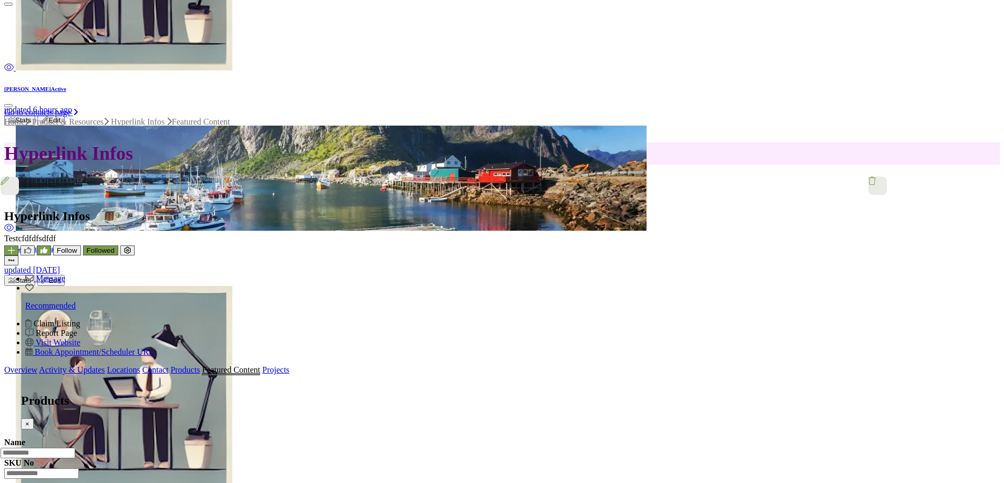
scroll to position [515, 0]
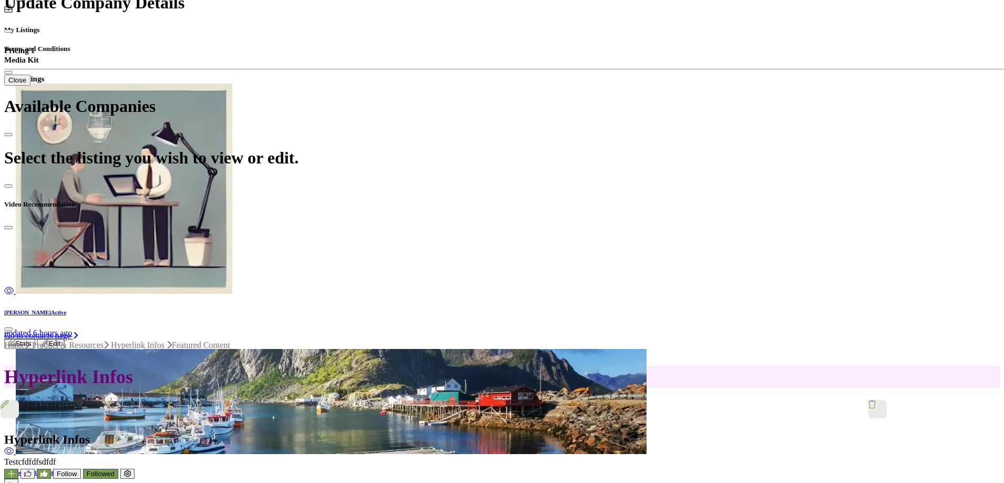
scroll to position [513, 0]
